Goal: Transaction & Acquisition: Purchase product/service

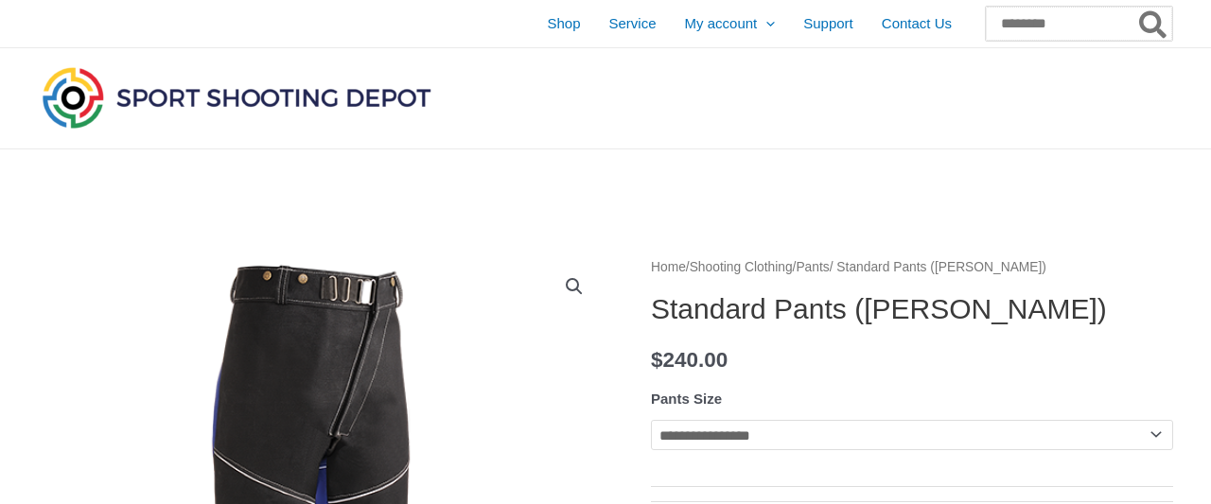
click at [986, 27] on input "Search for:" at bounding box center [1079, 24] width 186 height 34
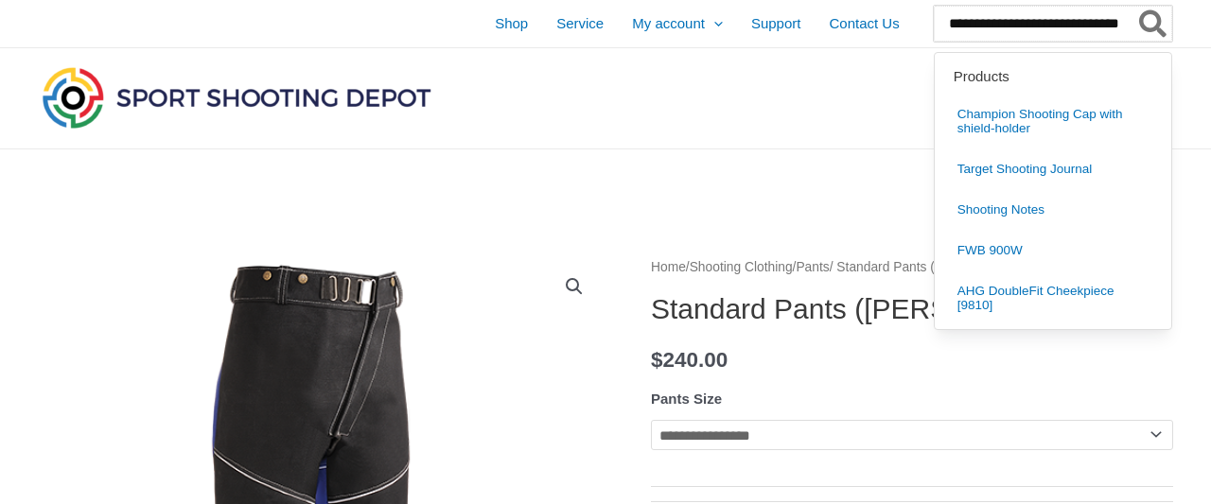
scroll to position [0, 16]
type input "**********"
click at [1136, 6] on button "Search" at bounding box center [1154, 24] width 37 height 36
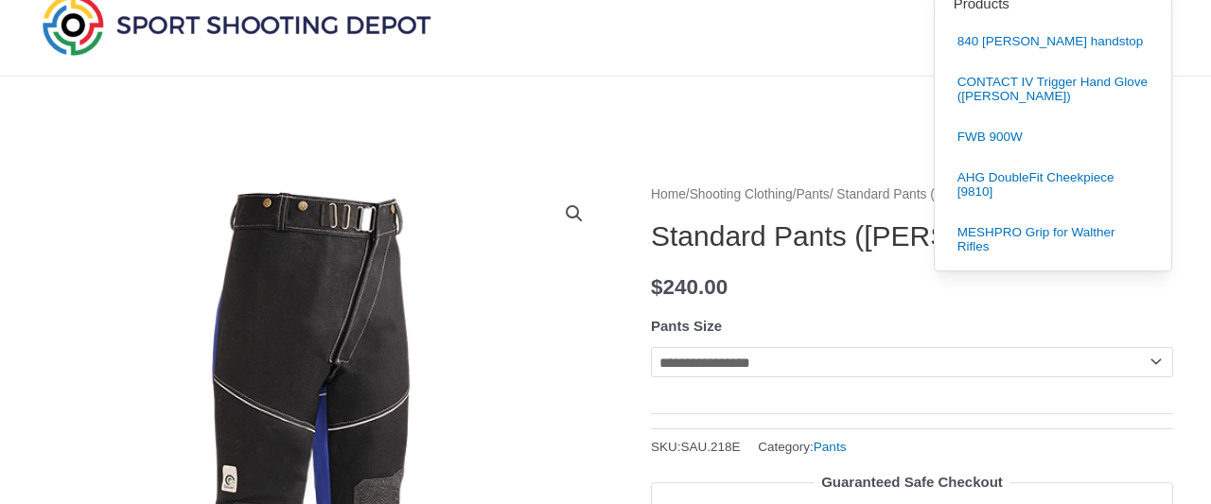
scroll to position [0, 0]
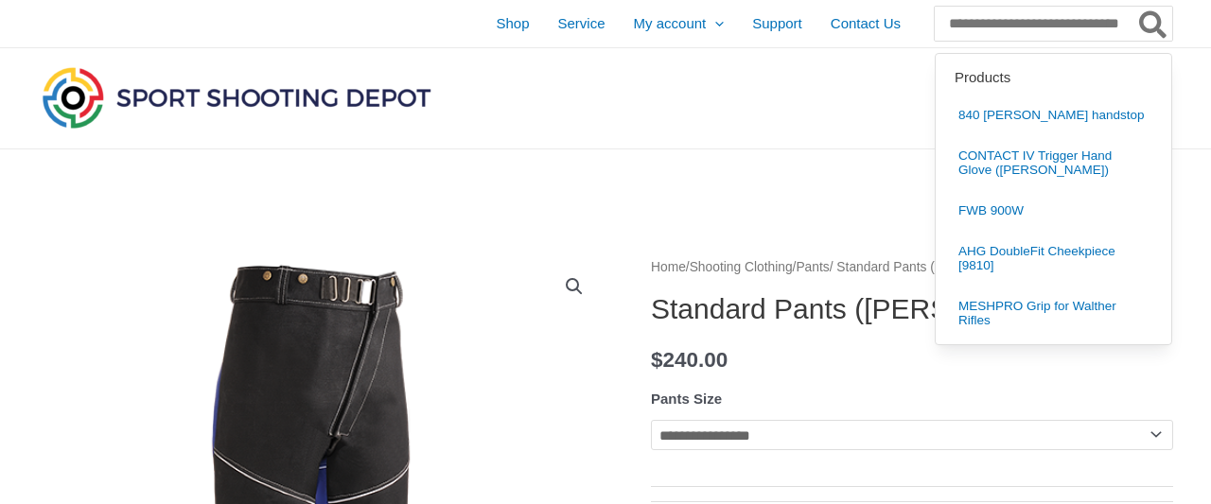
click at [1157, 17] on icon "Search" at bounding box center [1152, 23] width 27 height 27
click at [567, 94] on div at bounding box center [420, 98] width 765 height 100
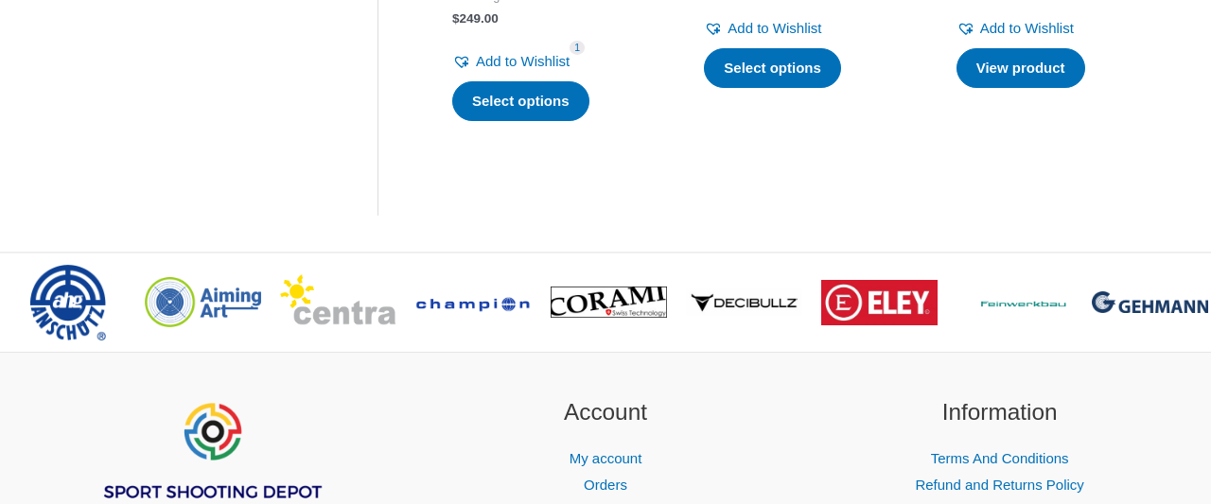
scroll to position [2460, 0]
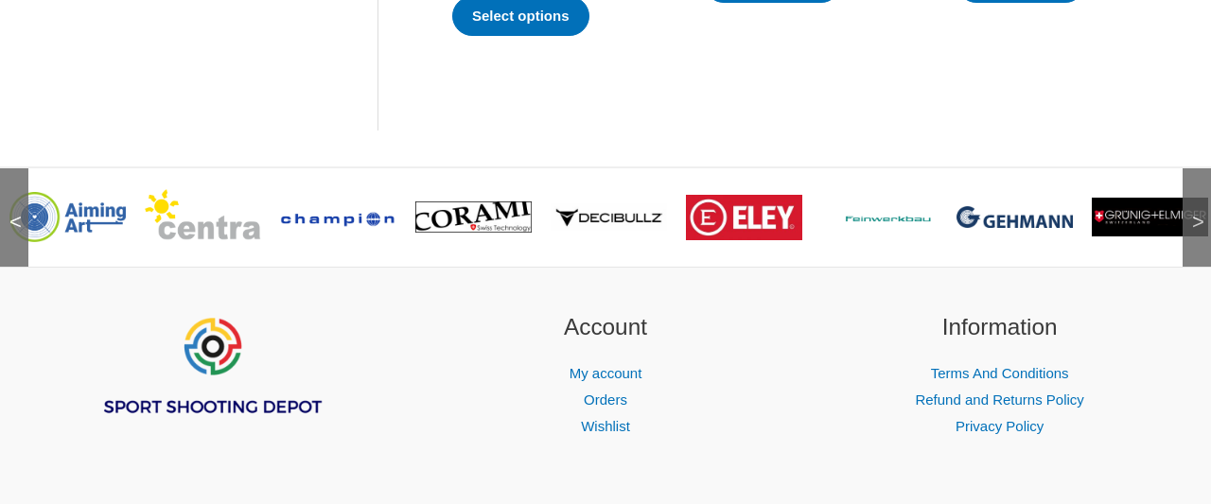
click at [207, 203] on img at bounding box center [203, 217] width 116 height 57
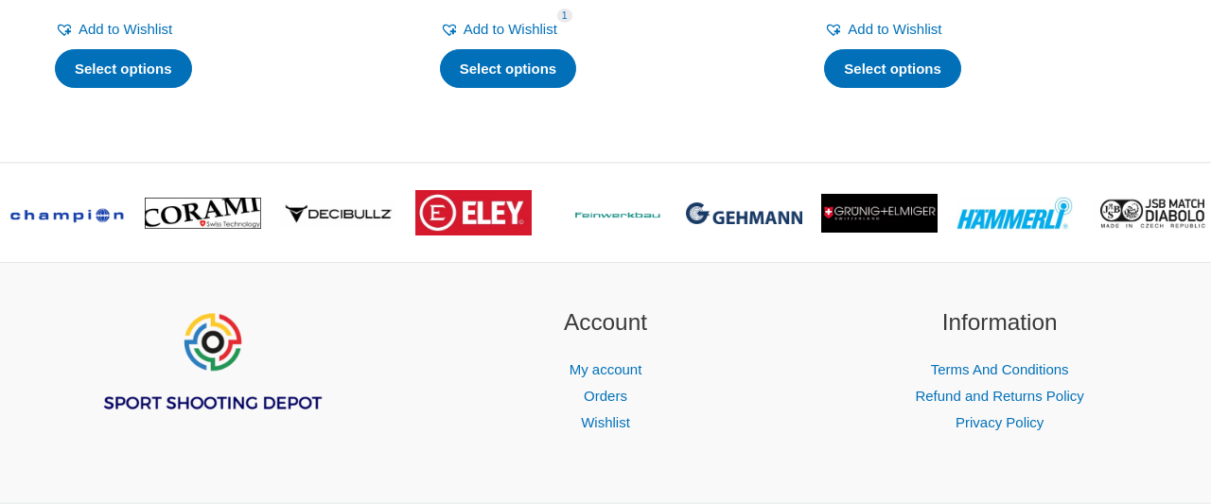
scroll to position [3974, 0]
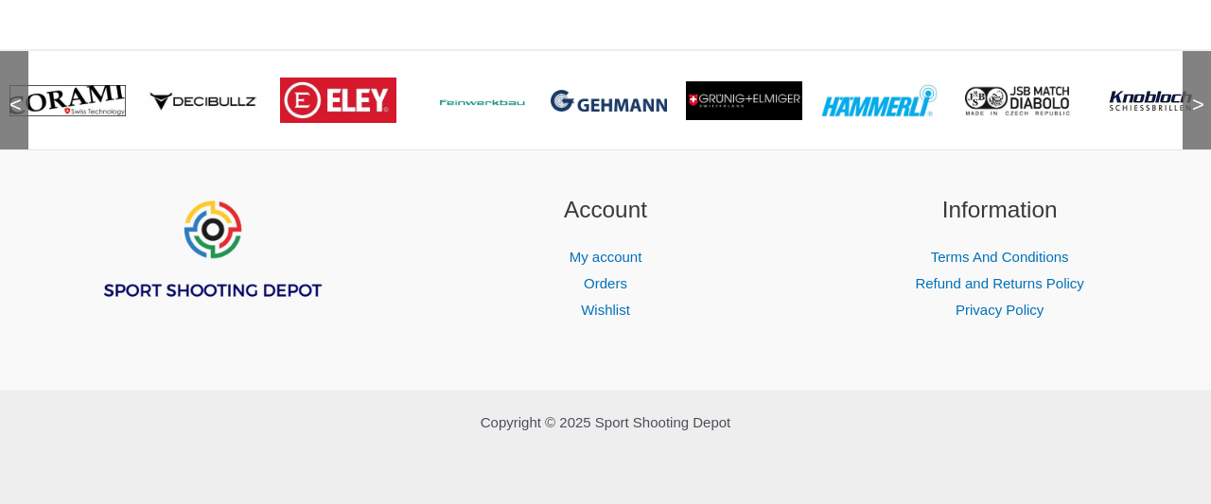
click at [611, 108] on img at bounding box center [609, 101] width 116 height 22
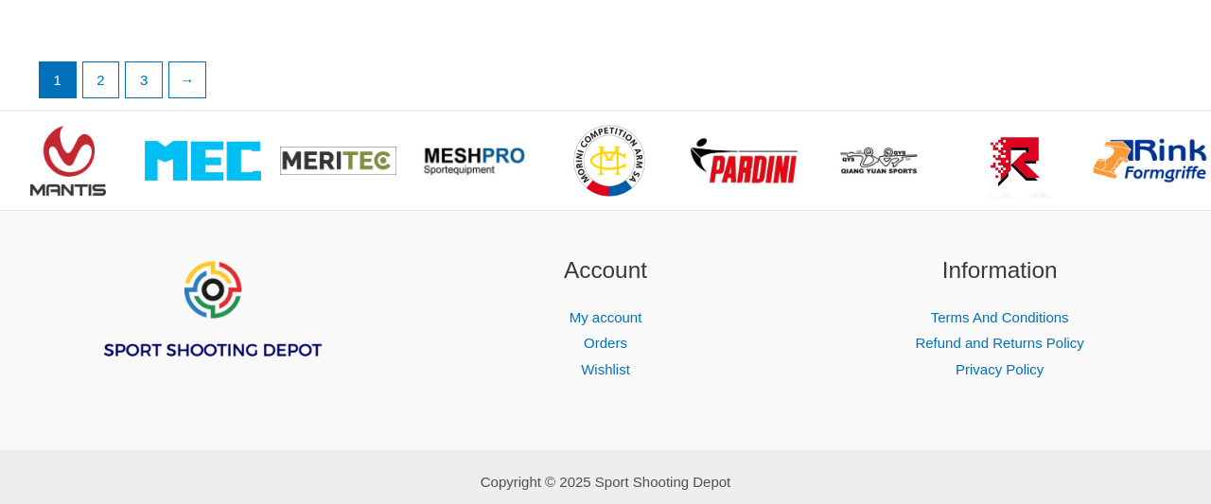
scroll to position [4217, 0]
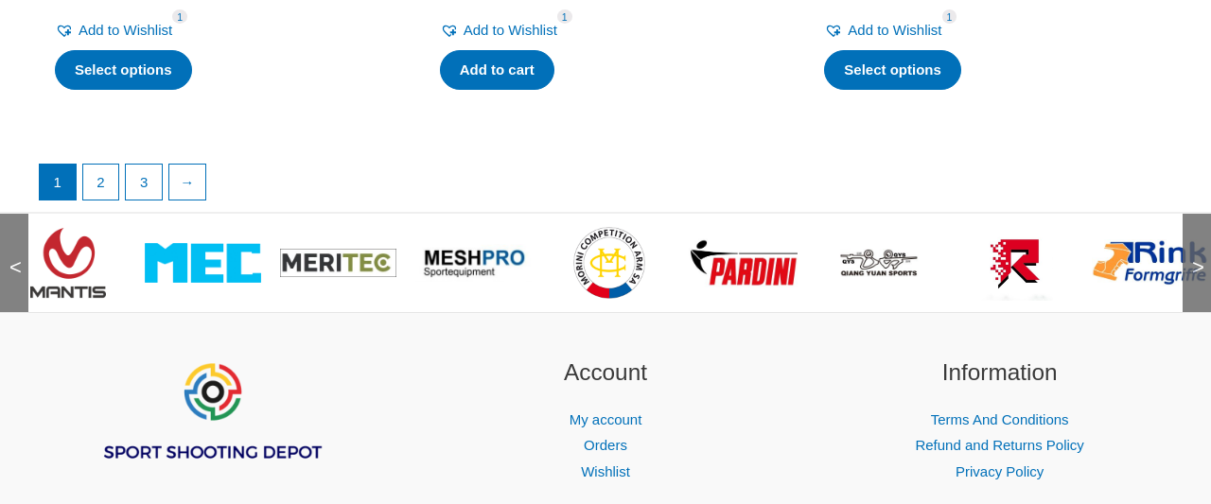
click at [215, 283] on img at bounding box center [203, 263] width 116 height 40
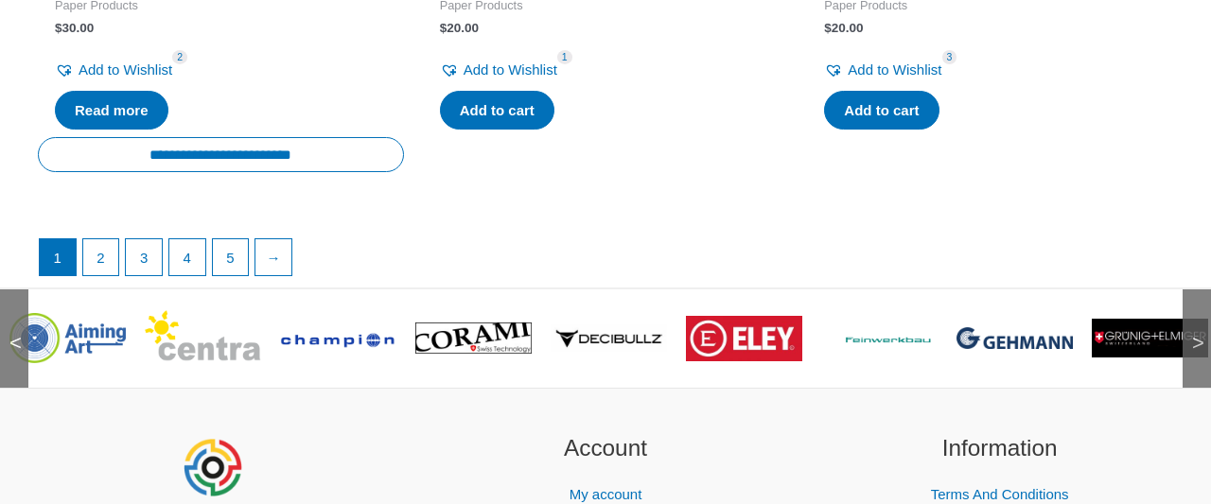
scroll to position [3740, 0]
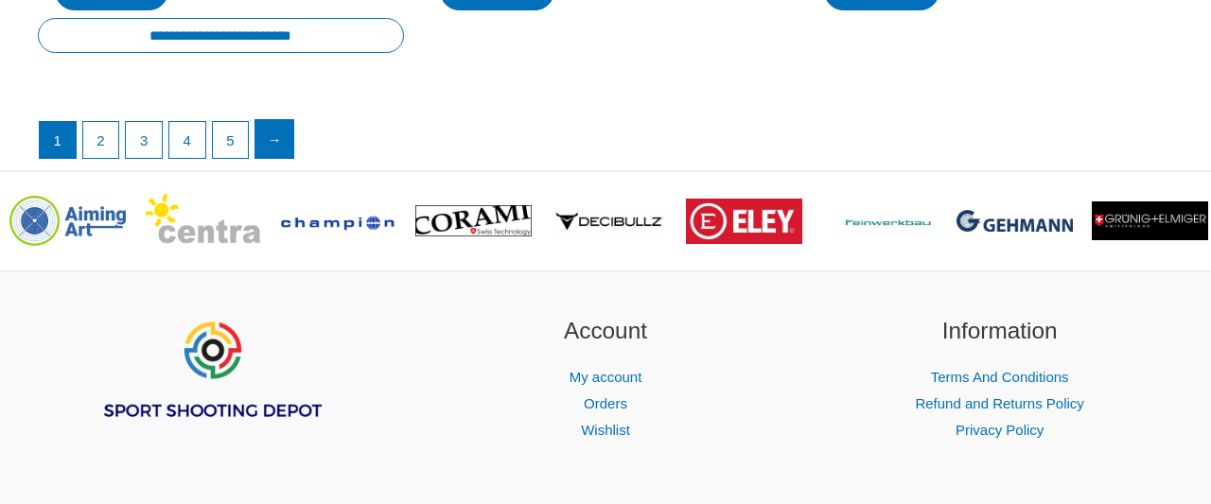
click at [269, 155] on link "→" at bounding box center [275, 139] width 38 height 38
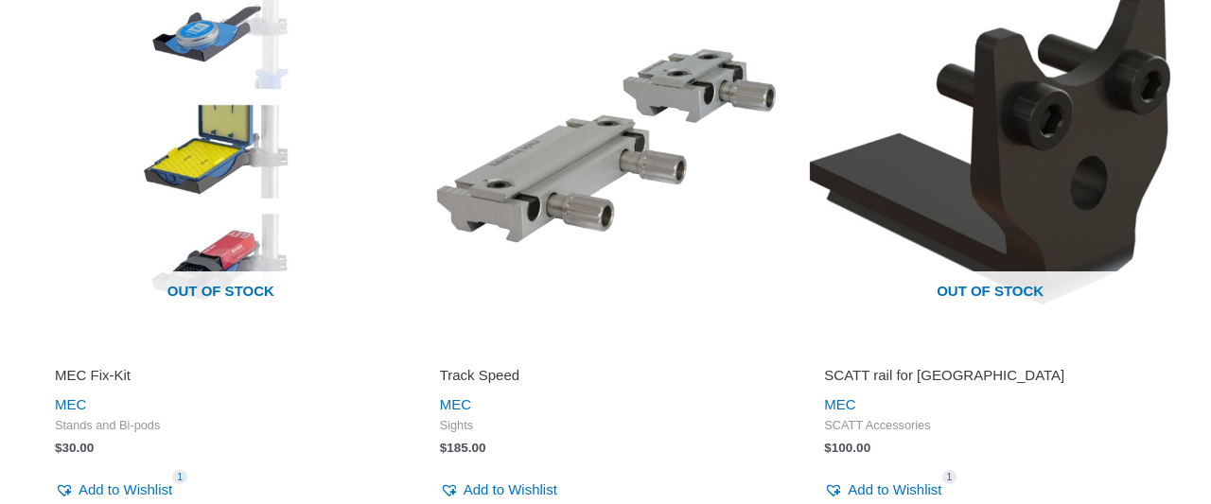
scroll to position [1771, 0]
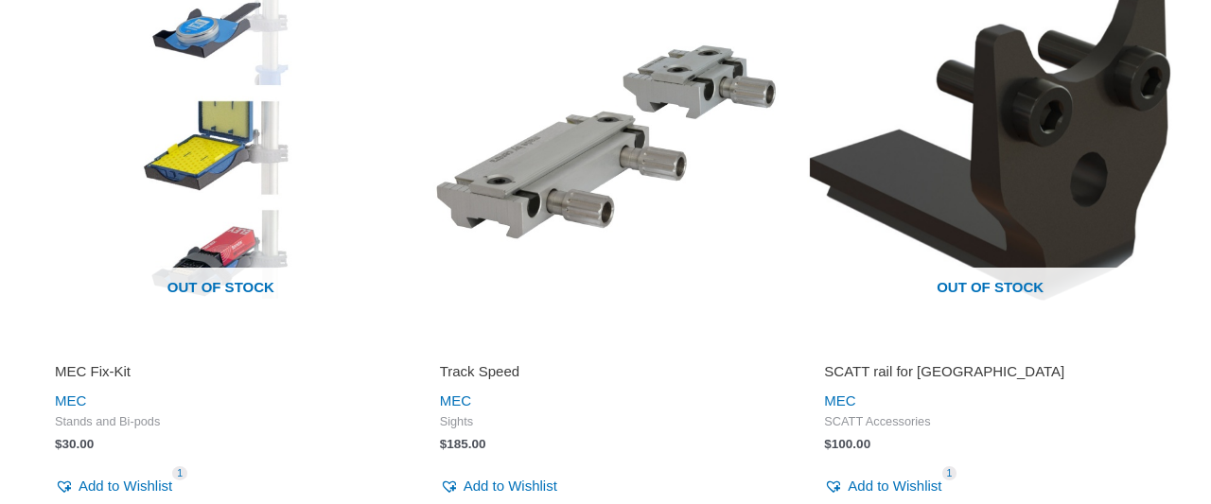
click at [498, 197] on img at bounding box center [606, 142] width 366 height 366
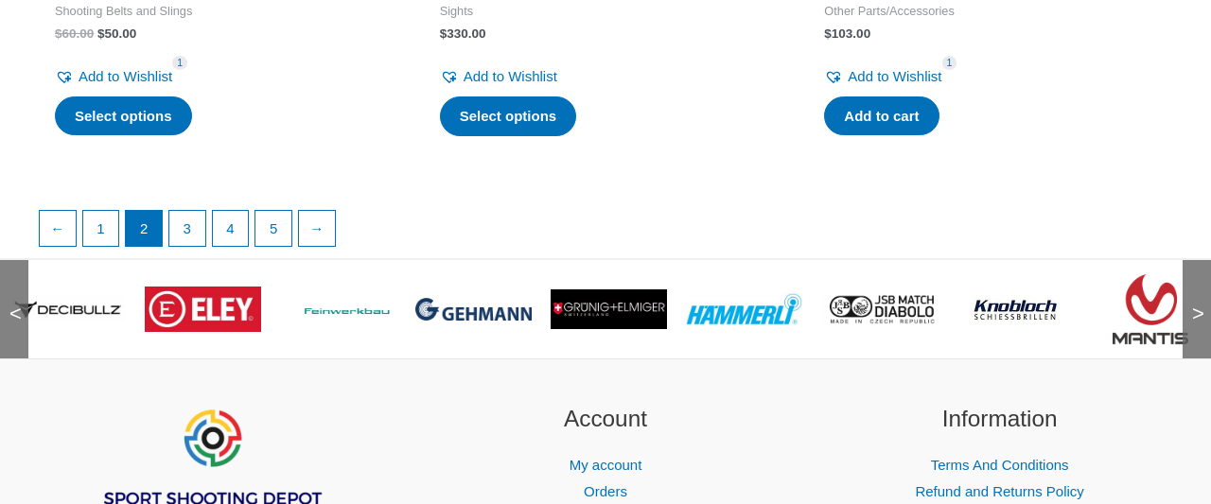
scroll to position [3543, 0]
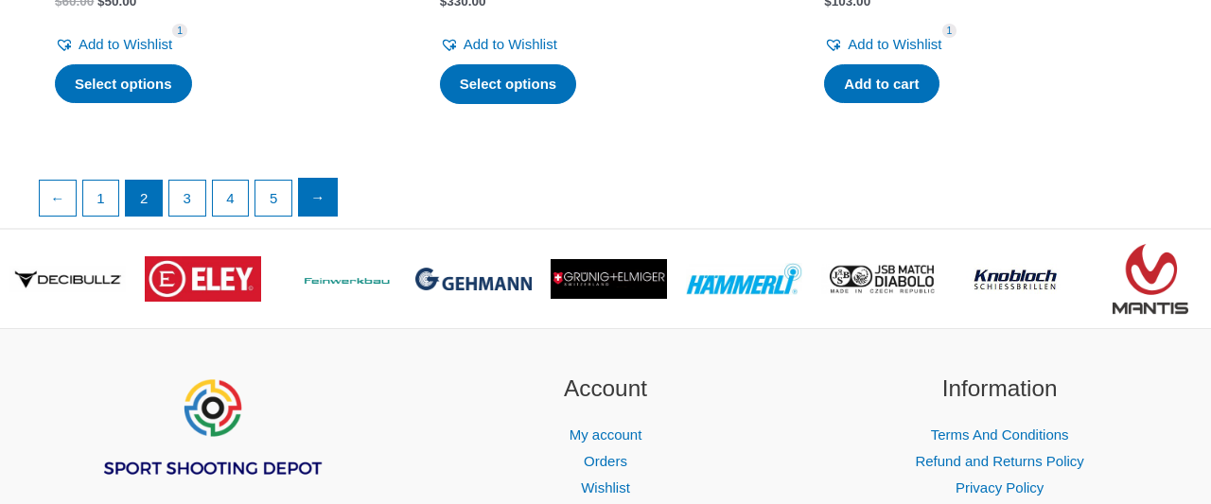
click at [310, 186] on link "→" at bounding box center [318, 198] width 38 height 38
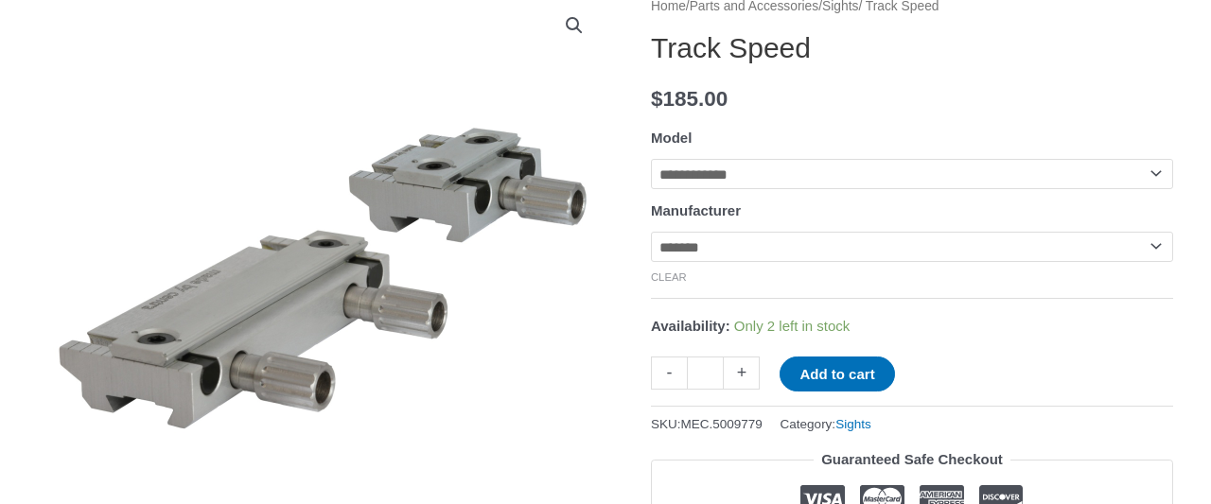
scroll to position [295, 0]
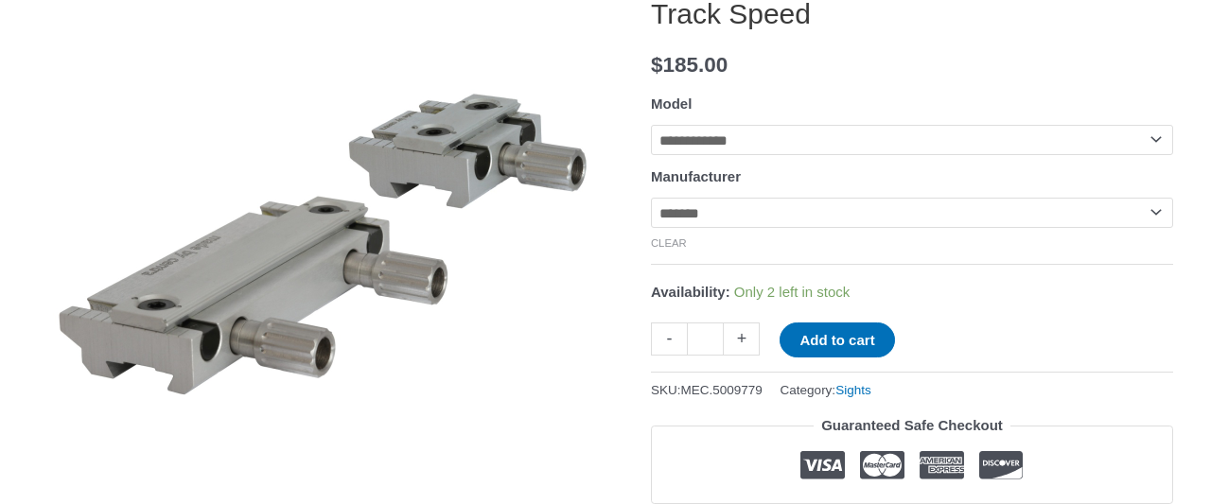
drag, startPoint x: 1156, startPoint y: 116, endPoint x: 1145, endPoint y: 138, distance: 24.5
click at [1153, 120] on tr "**********" at bounding box center [912, 123] width 522 height 66
click at [1152, 135] on select "**********" at bounding box center [912, 140] width 522 height 30
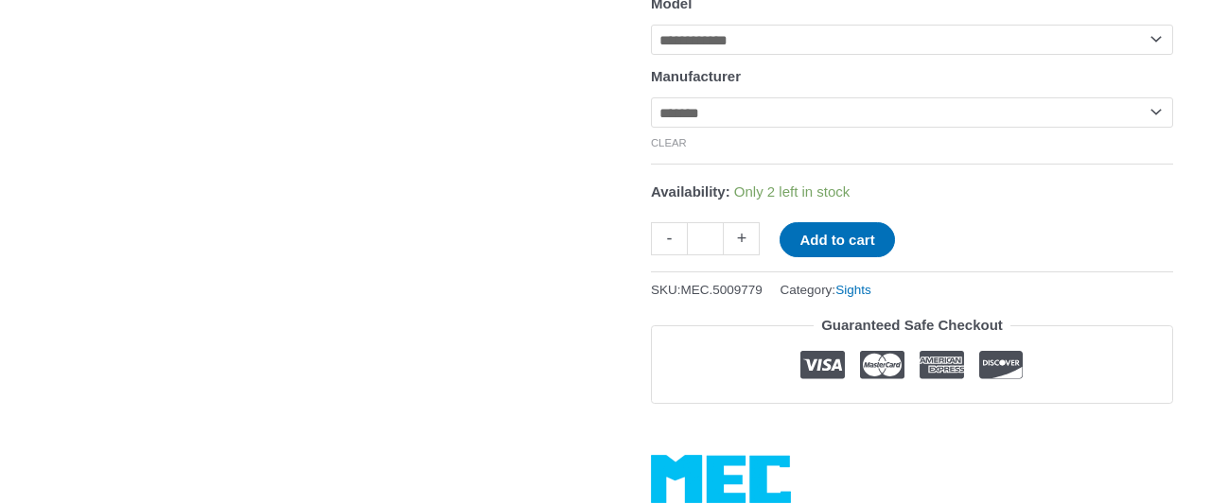
scroll to position [394, 0]
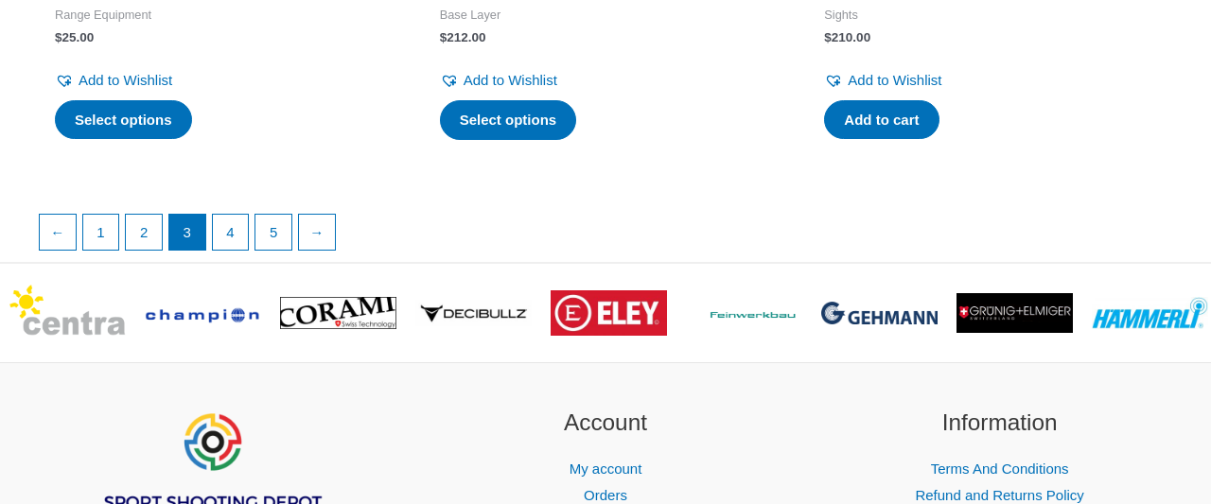
scroll to position [3543, 0]
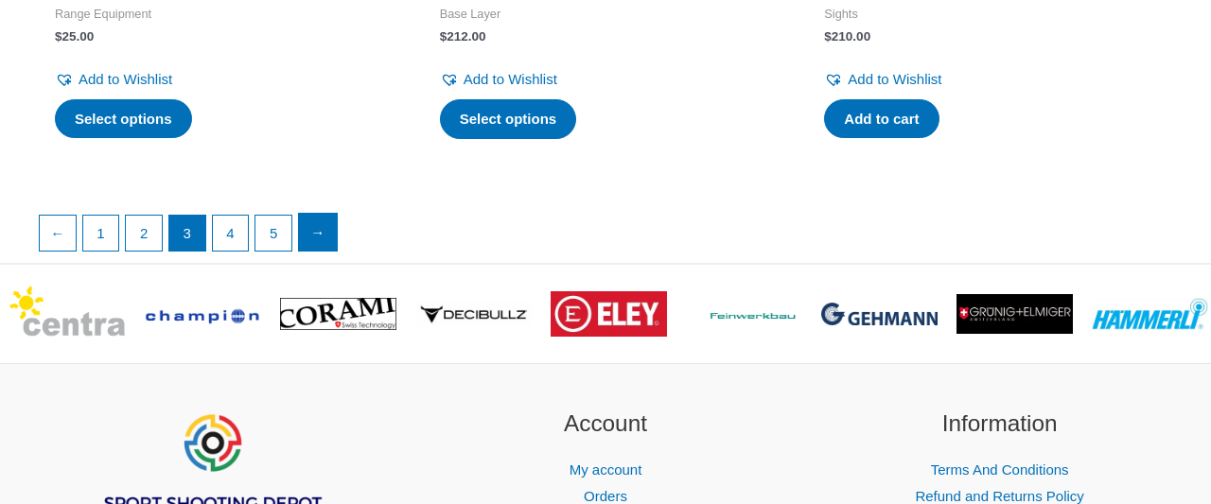
click at [309, 226] on link "→" at bounding box center [318, 233] width 38 height 38
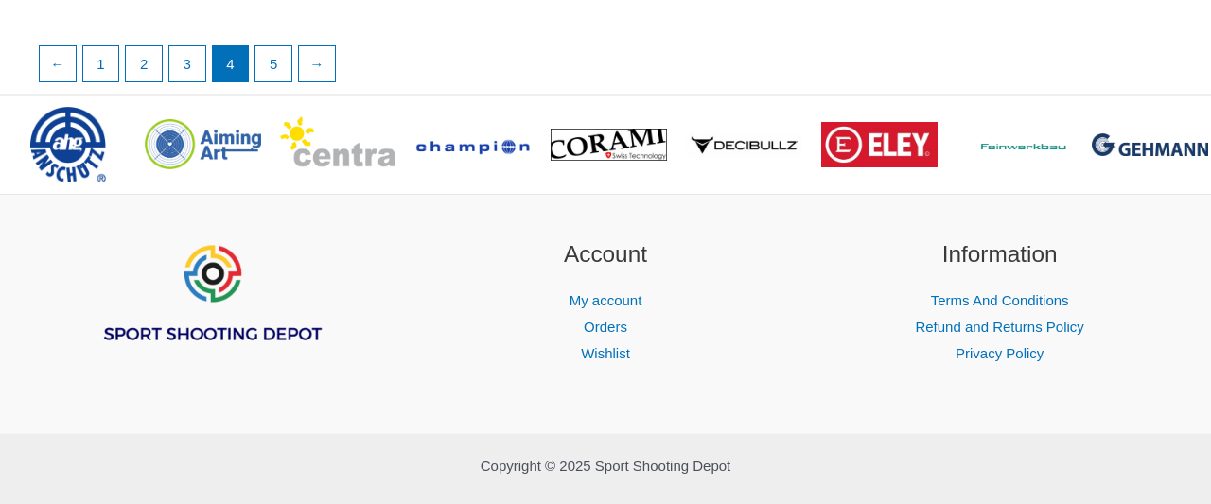
scroll to position [3677, 0]
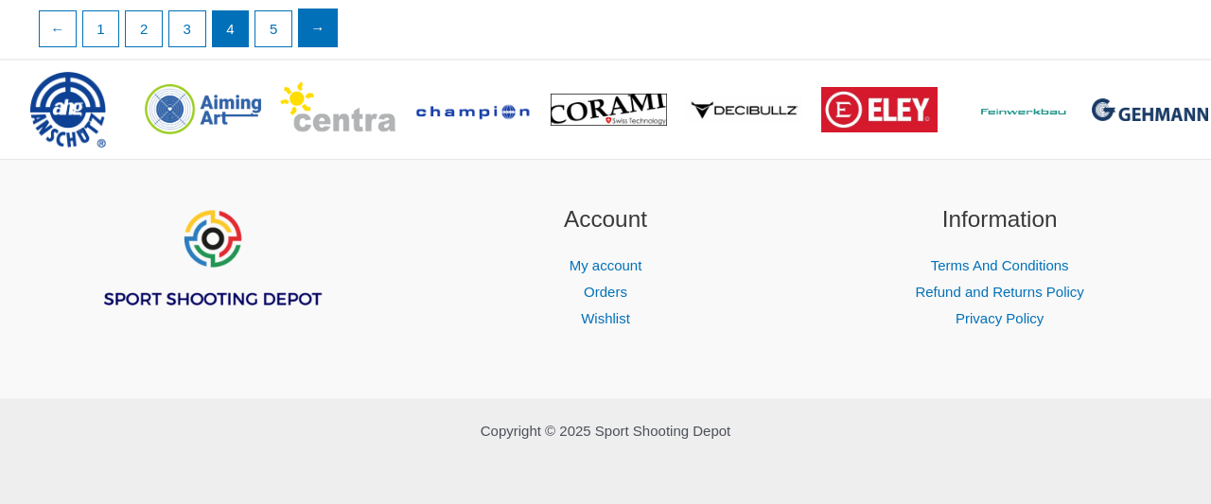
click at [319, 31] on link "→" at bounding box center [318, 28] width 38 height 38
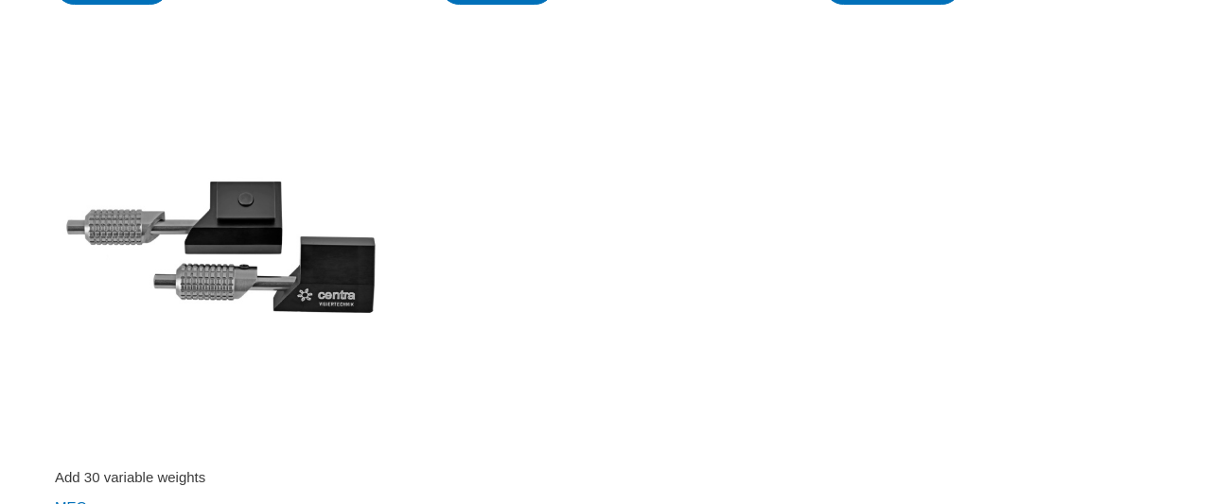
scroll to position [886, 0]
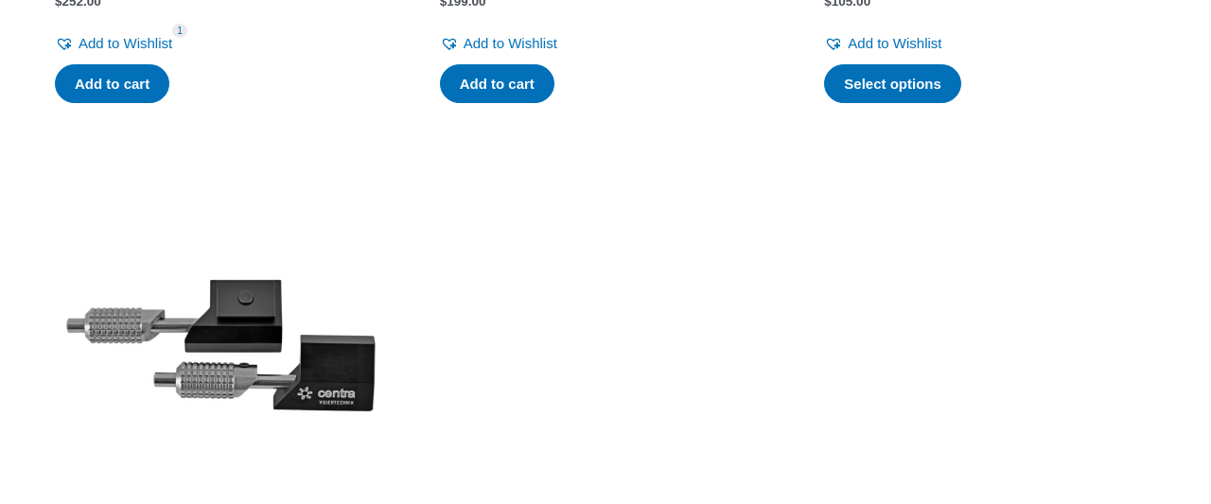
click at [340, 344] on img at bounding box center [221, 346] width 366 height 366
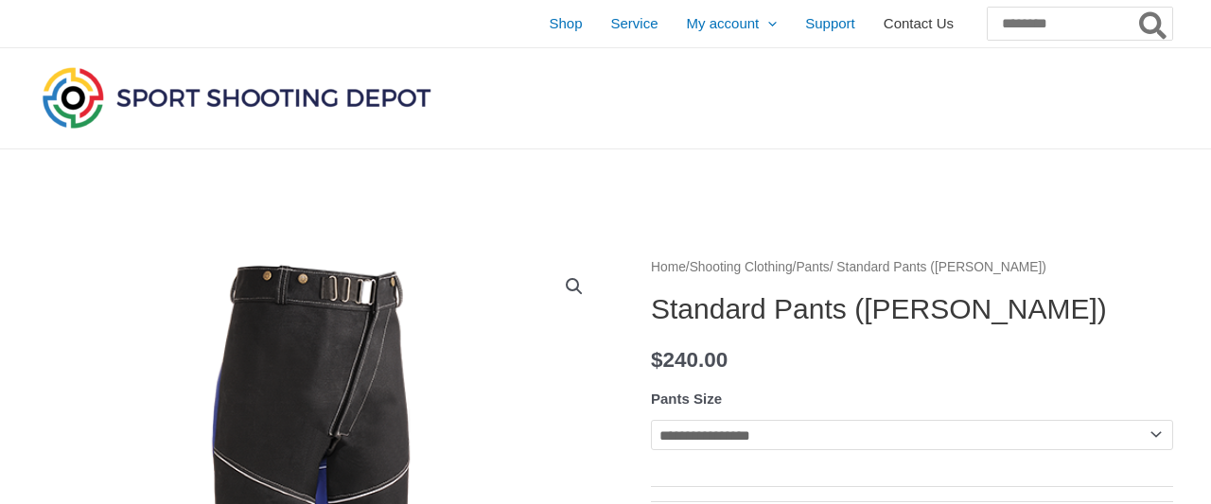
click at [884, 26] on span "Contact Us" at bounding box center [919, 23] width 70 height 47
click at [986, 28] on input "Search for:" at bounding box center [1079, 24] width 186 height 34
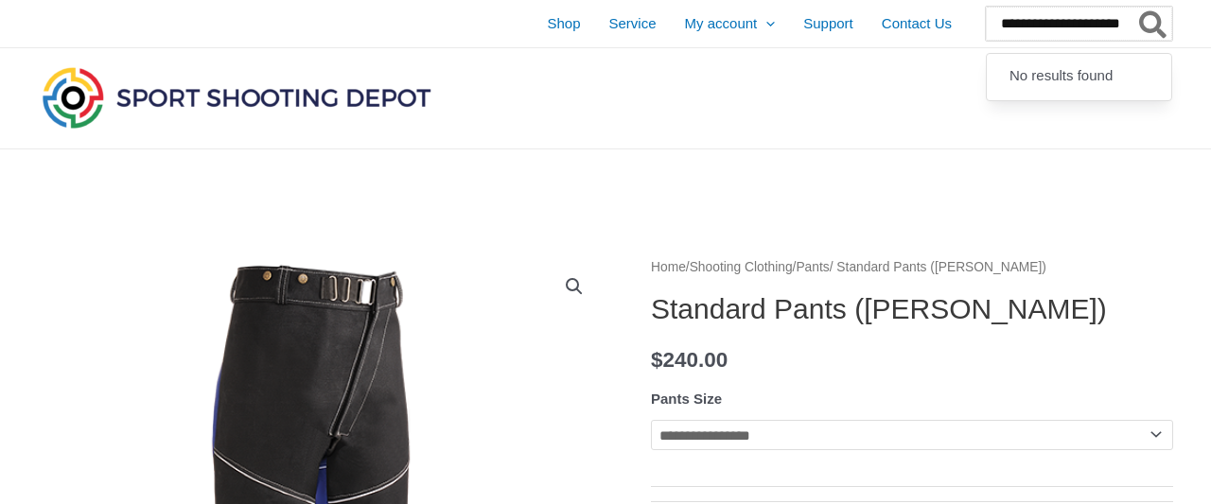
type input "**********"
click at [1136, 7] on button "Search" at bounding box center [1154, 24] width 37 height 34
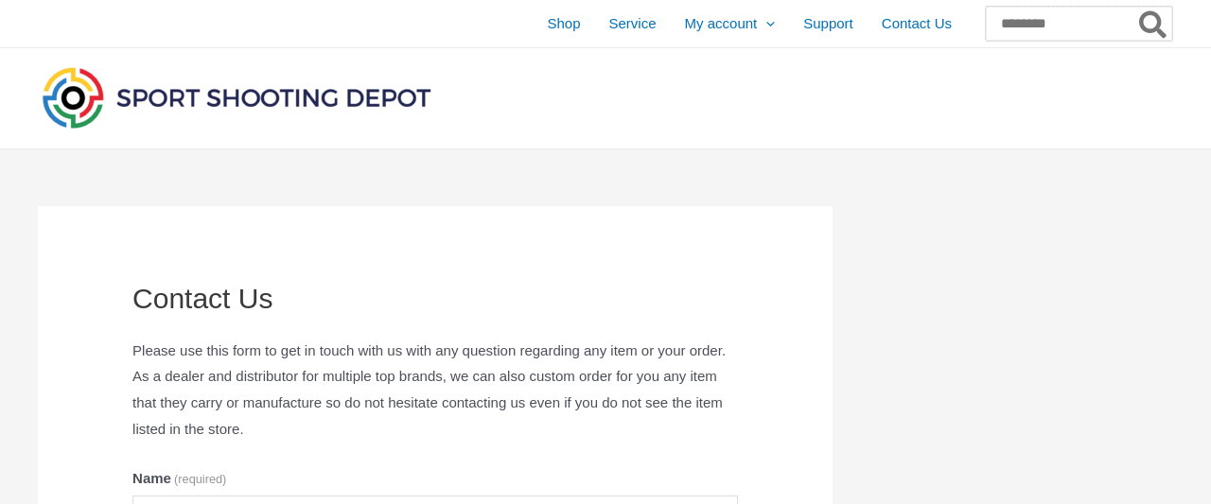
click at [986, 17] on input "Search for:" at bounding box center [1079, 24] width 186 height 34
type input "*******"
click at [1136, 7] on button "Search" at bounding box center [1154, 24] width 37 height 34
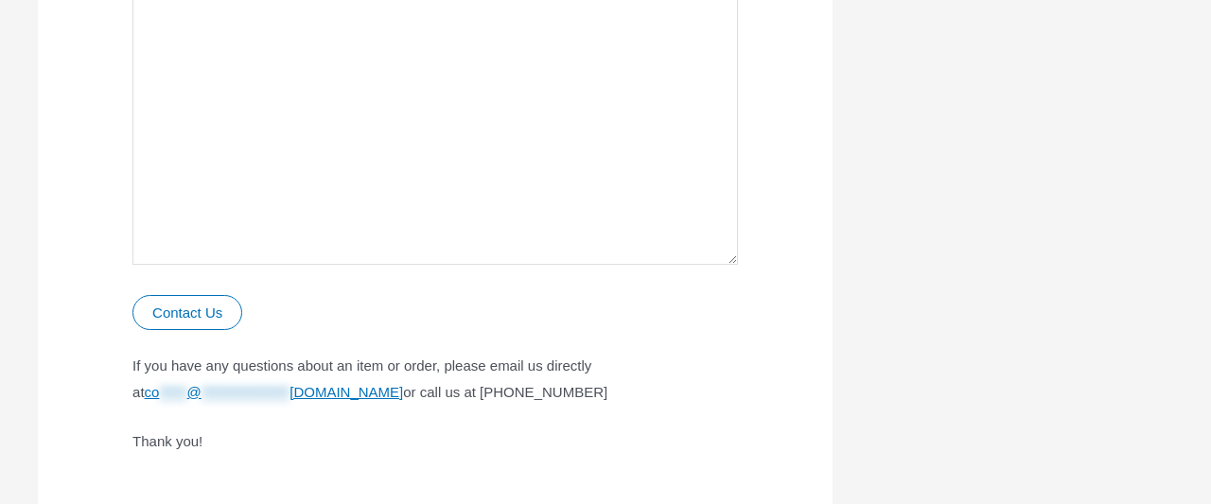
scroll to position [1083, 0]
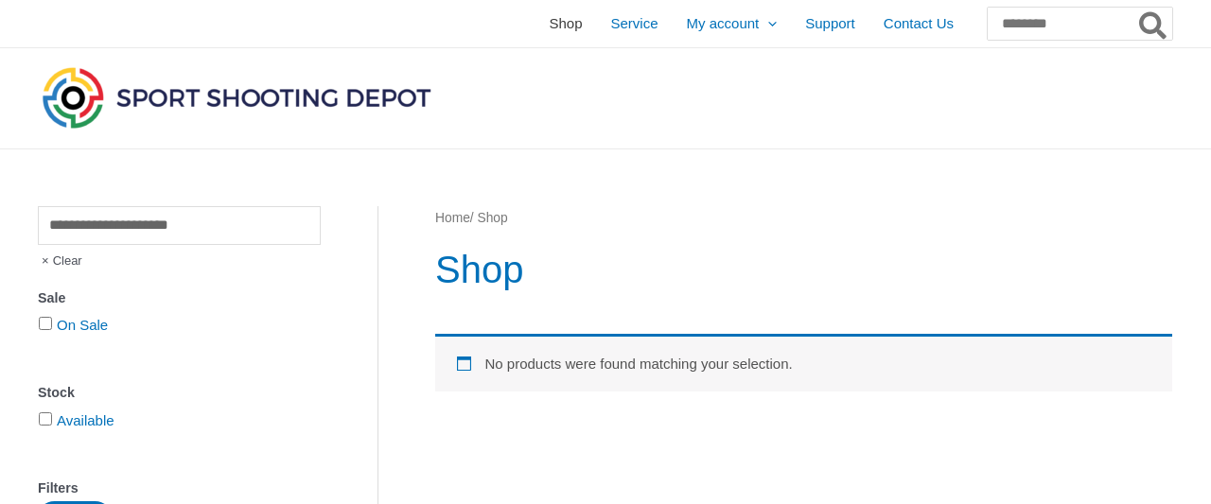
click at [549, 17] on span "Shop" at bounding box center [565, 23] width 33 height 47
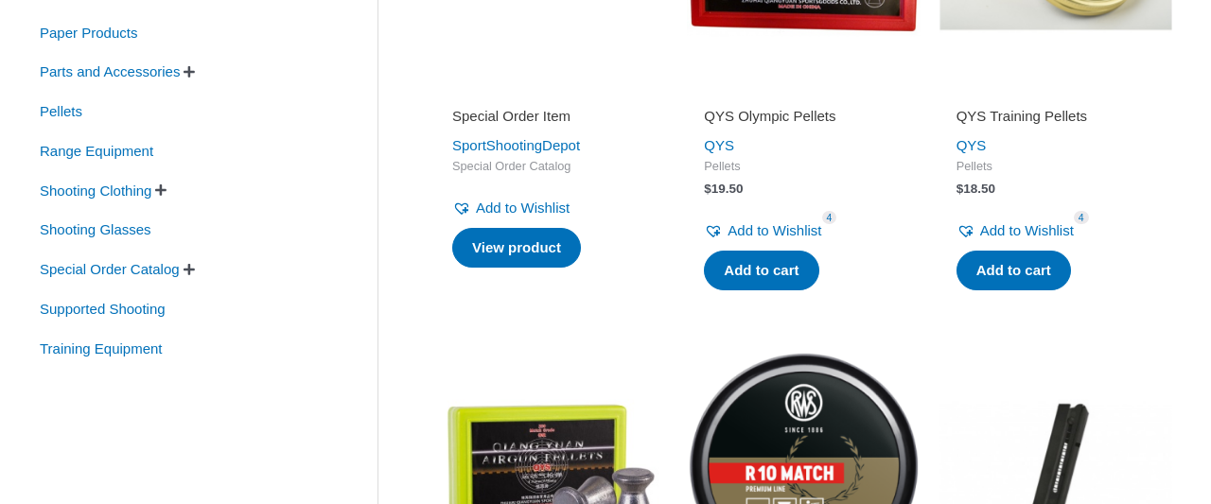
scroll to position [590, 0]
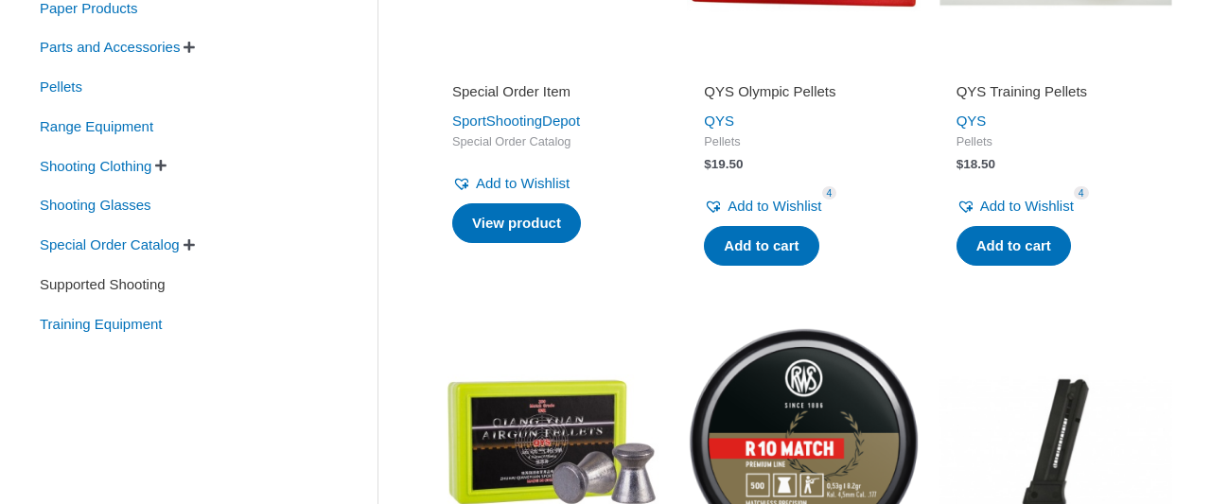
click at [132, 283] on span "Supported Shooting" at bounding box center [103, 285] width 130 height 32
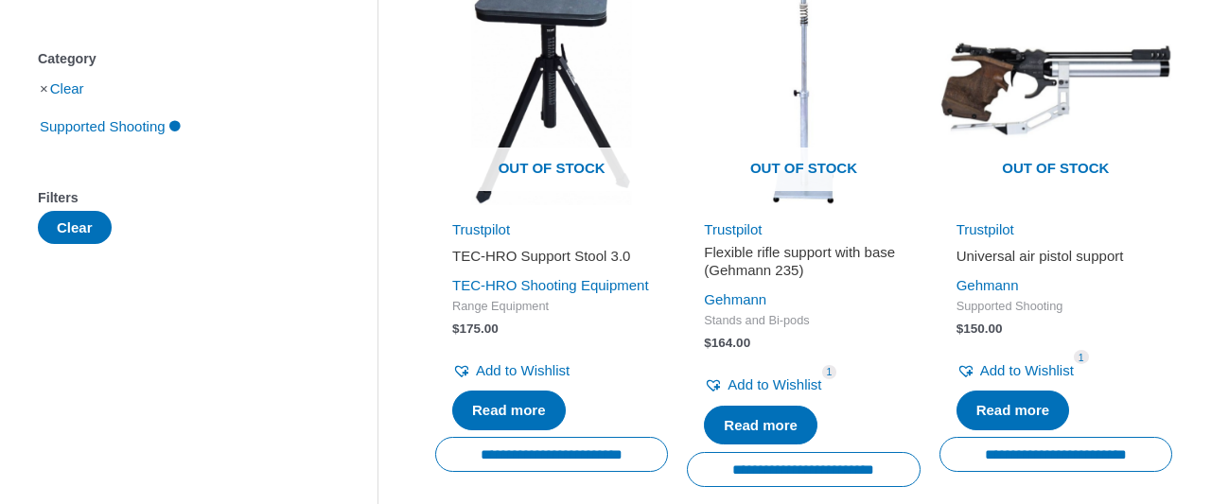
scroll to position [98, 0]
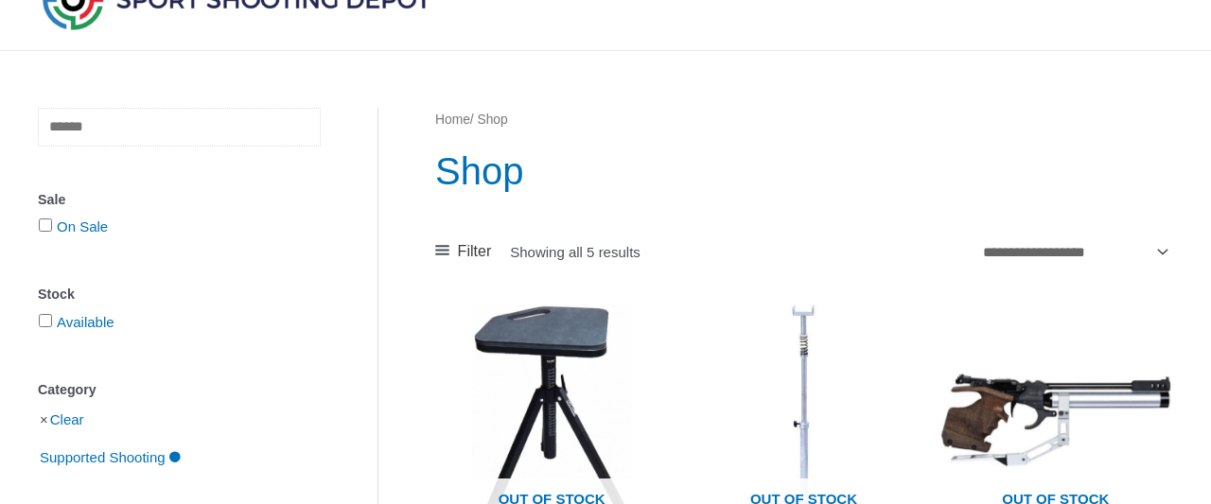
click at [79, 125] on input "text" at bounding box center [179, 127] width 283 height 39
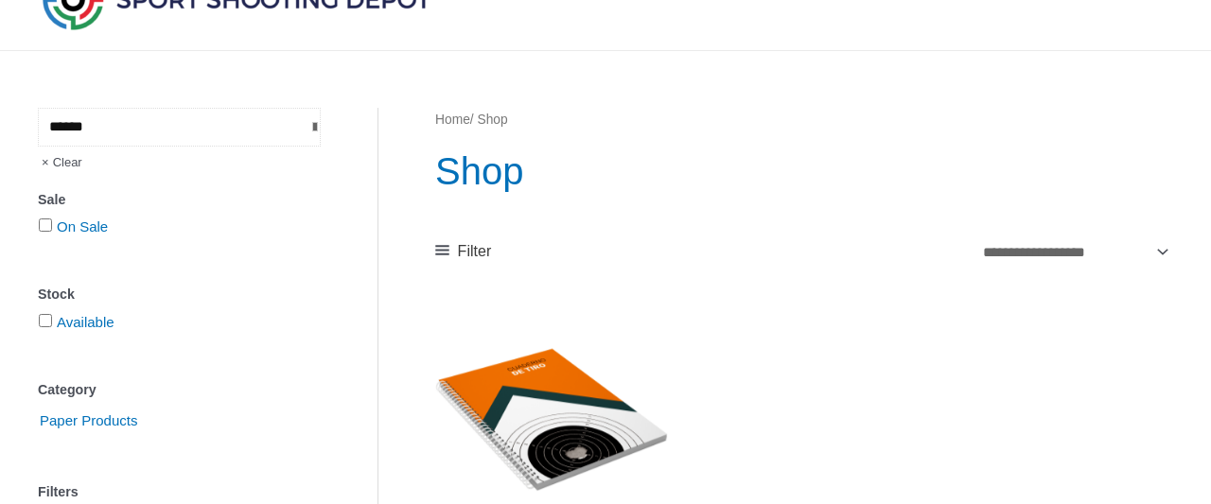
type input "******"
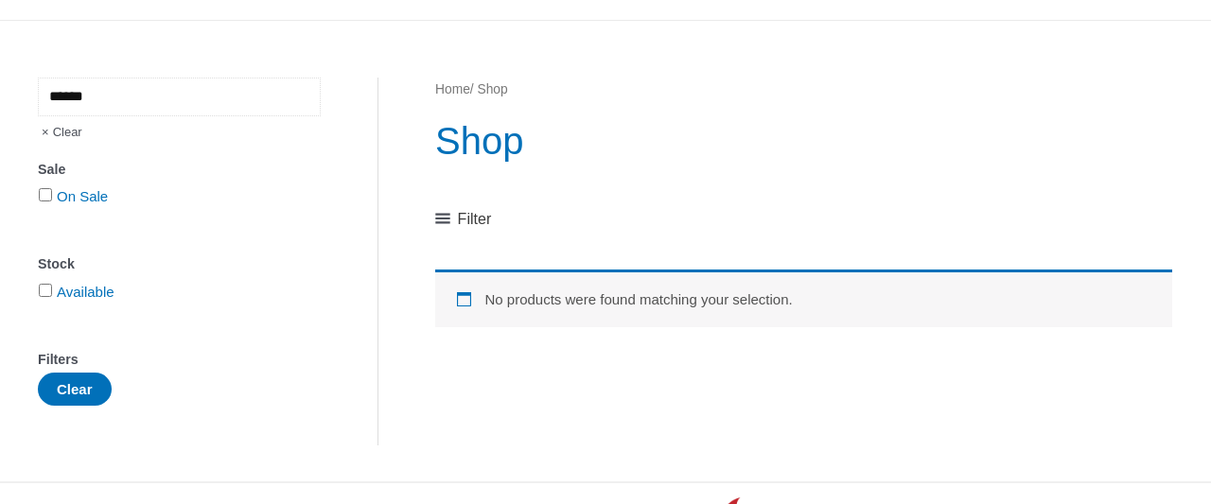
scroll to position [295, 0]
